Goal: Check status: Check status

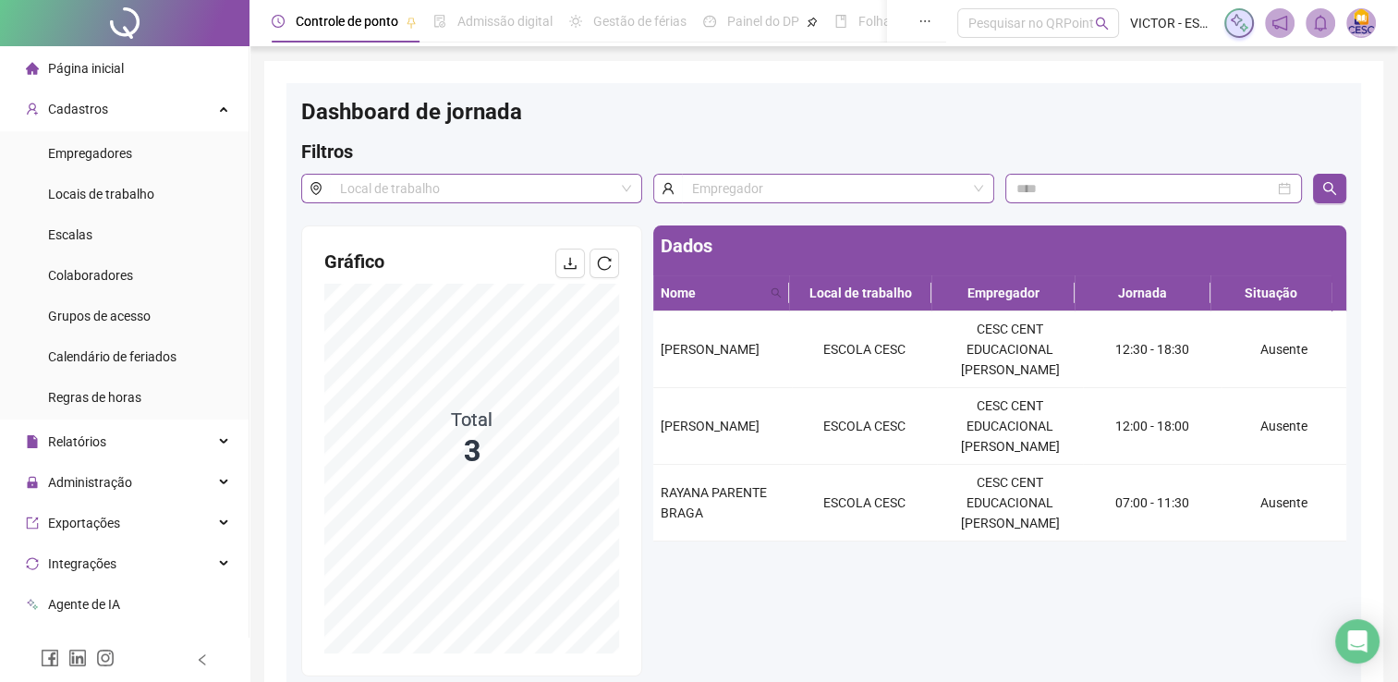
click at [79, 70] on span "Página inicial" at bounding box center [86, 68] width 76 height 15
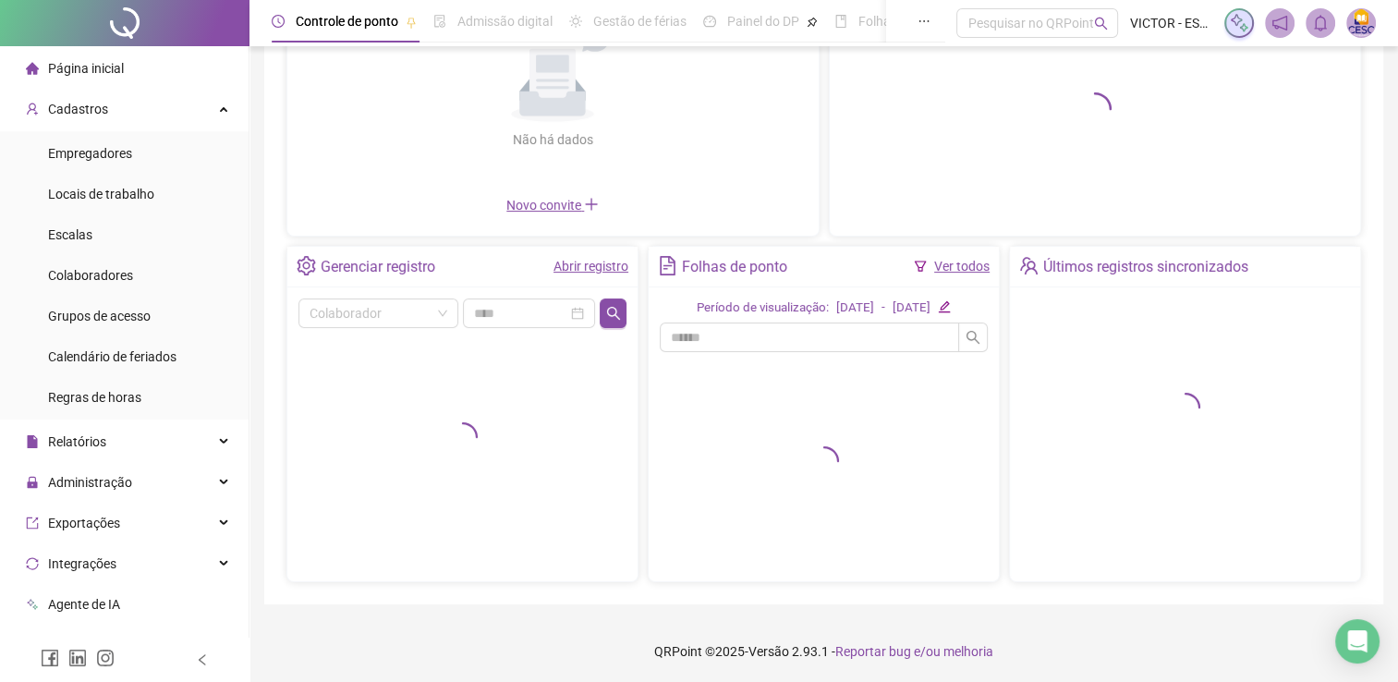
click at [603, 261] on link "Abrir registro" at bounding box center [591, 266] width 75 height 15
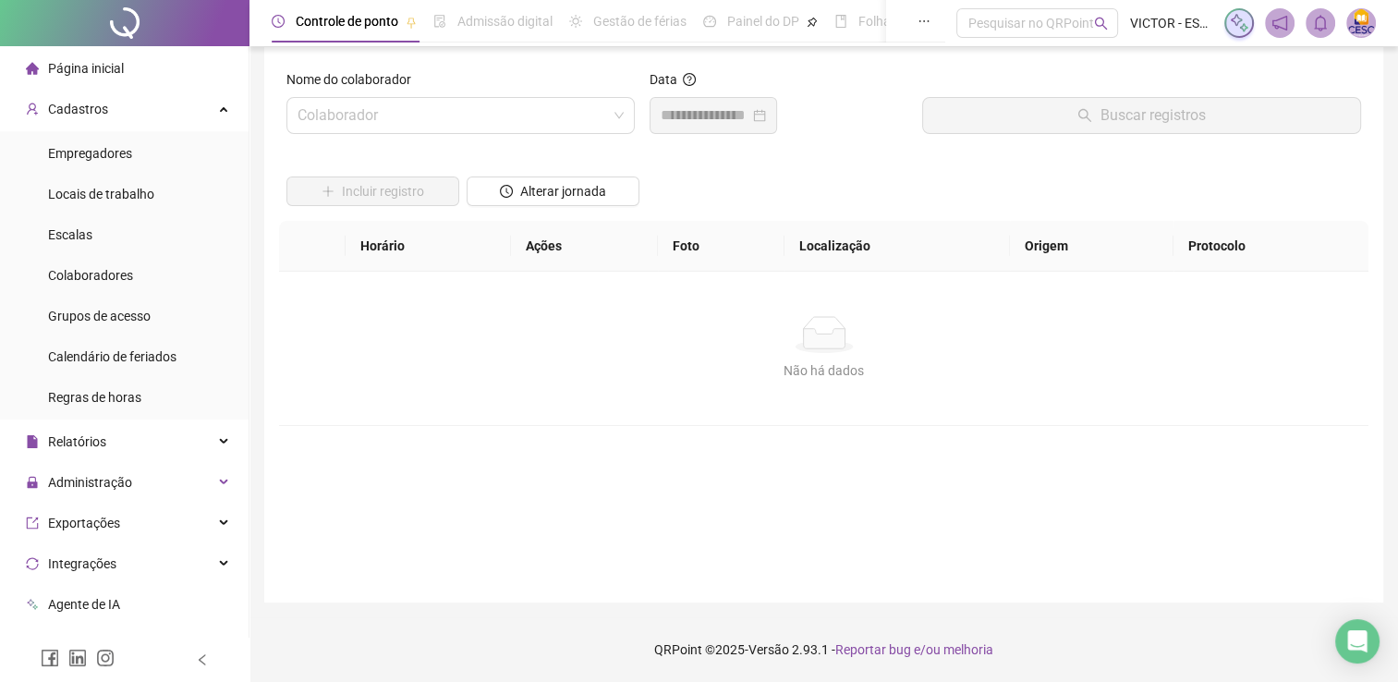
scroll to position [13, 0]
click at [442, 100] on input "search" at bounding box center [453, 116] width 310 height 35
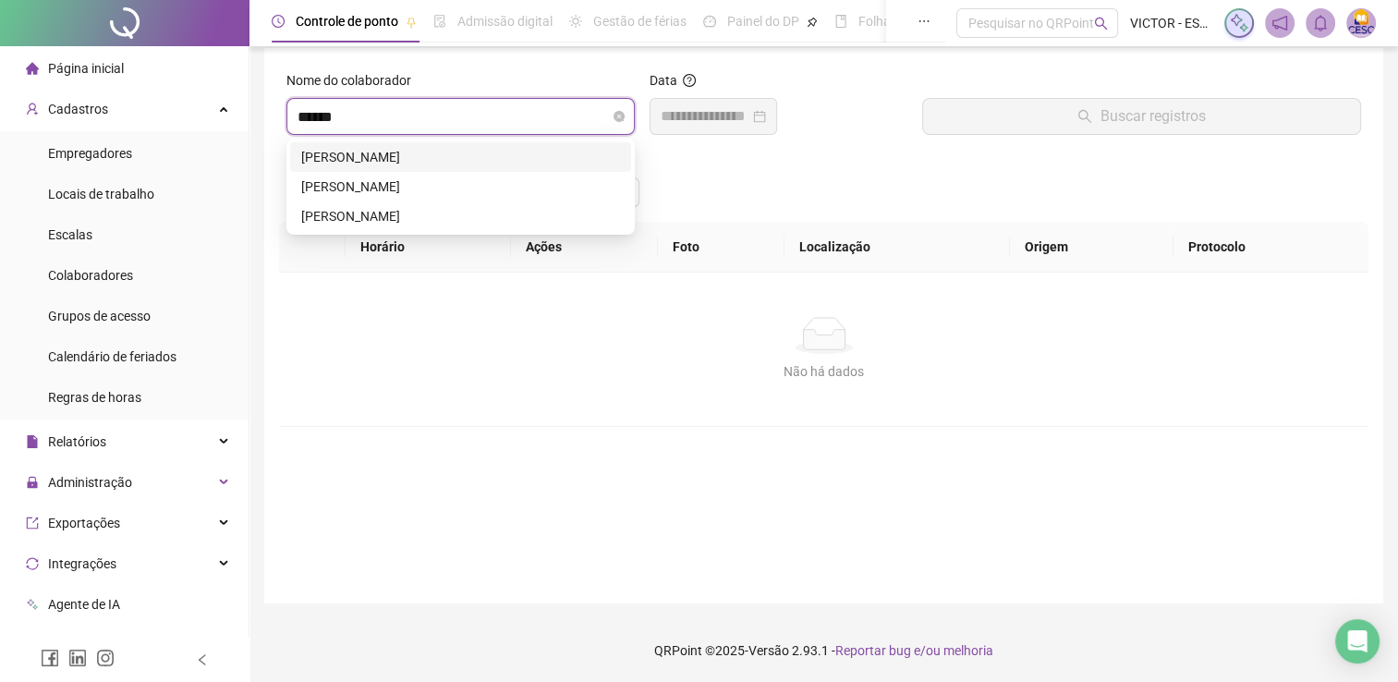
type input "*******"
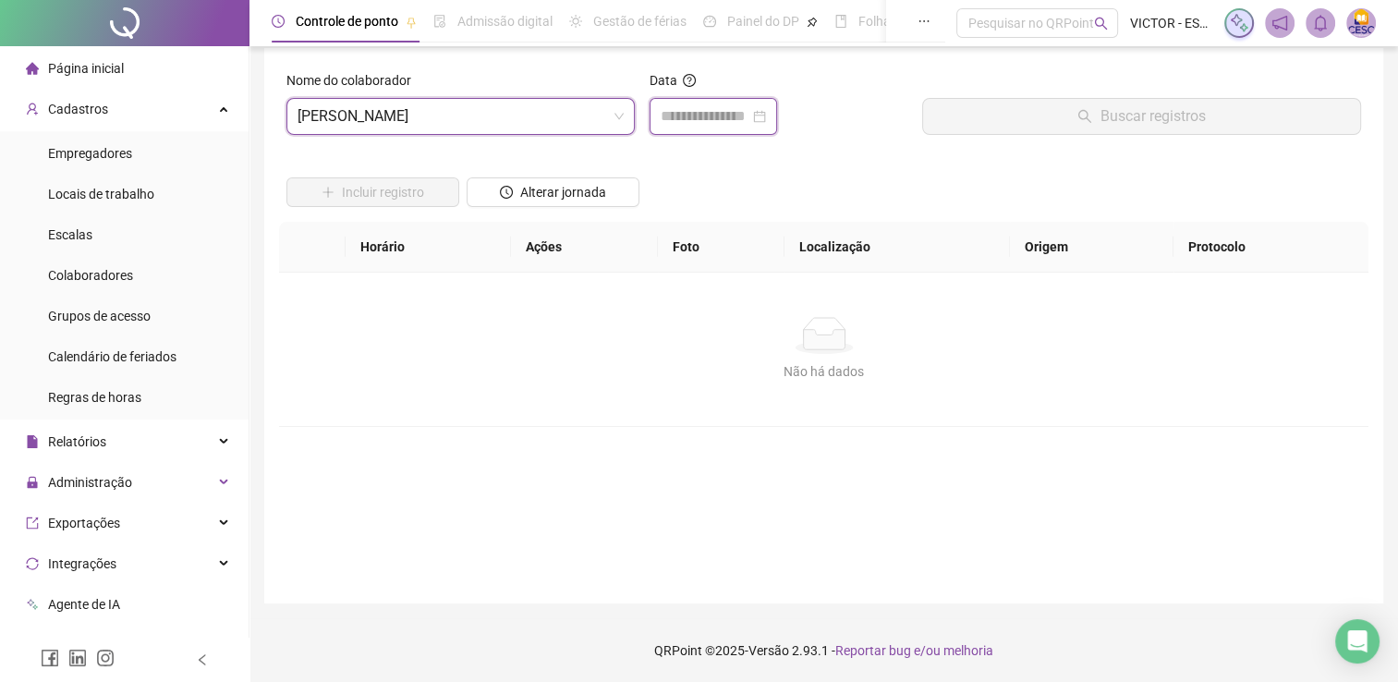
click at [691, 114] on input at bounding box center [705, 116] width 89 height 22
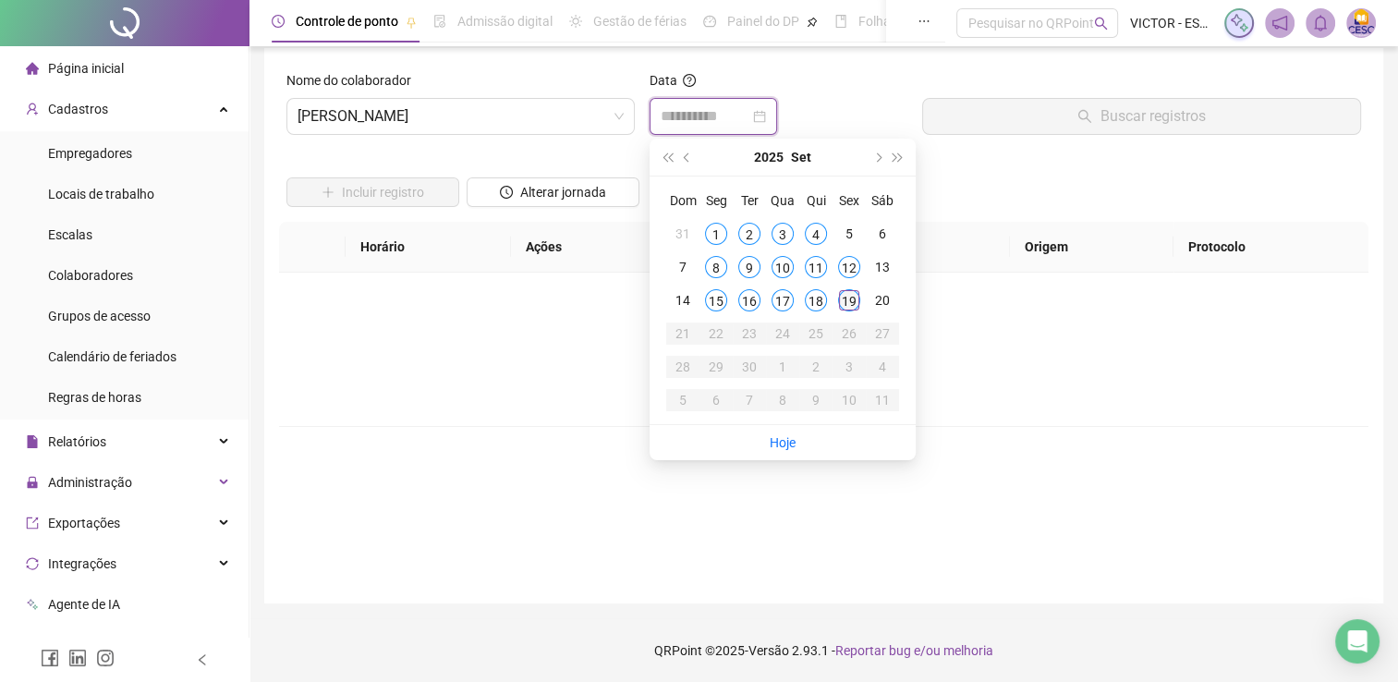
type input "**********"
click at [844, 308] on div "19" at bounding box center [849, 300] width 22 height 22
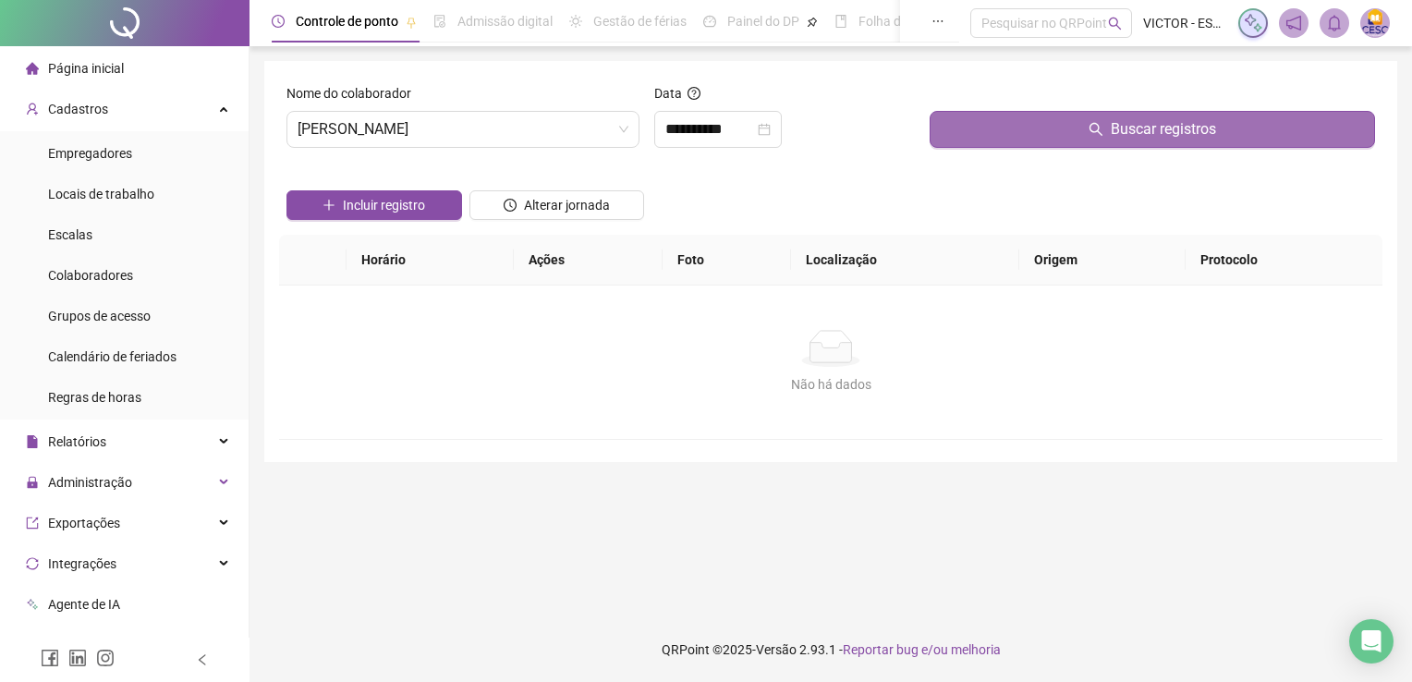
click at [993, 117] on button "Buscar registros" at bounding box center [1152, 129] width 445 height 37
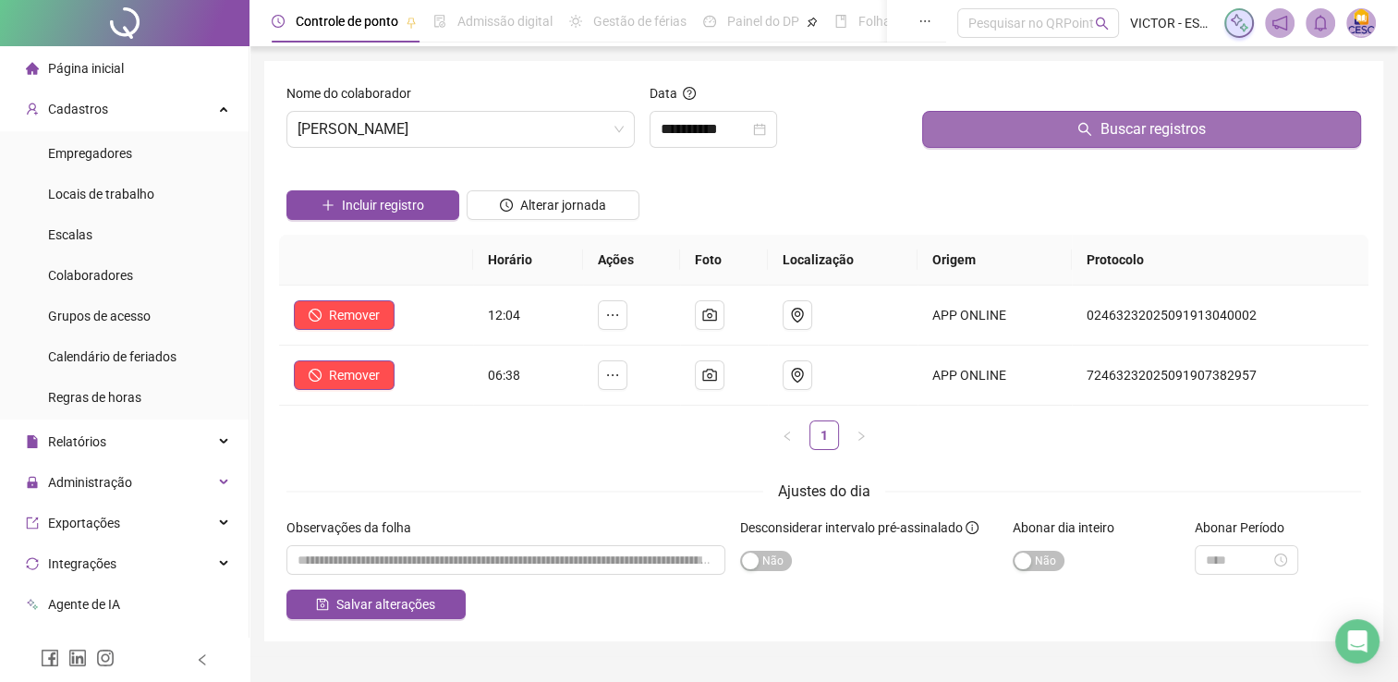
click at [1105, 128] on span "Buscar registros" at bounding box center [1152, 129] width 105 height 22
click at [1102, 128] on span "Buscar registros" at bounding box center [1152, 129] width 105 height 22
click at [1031, 145] on button "Buscar registros" at bounding box center [1141, 129] width 439 height 37
